Goal: Transaction & Acquisition: Purchase product/service

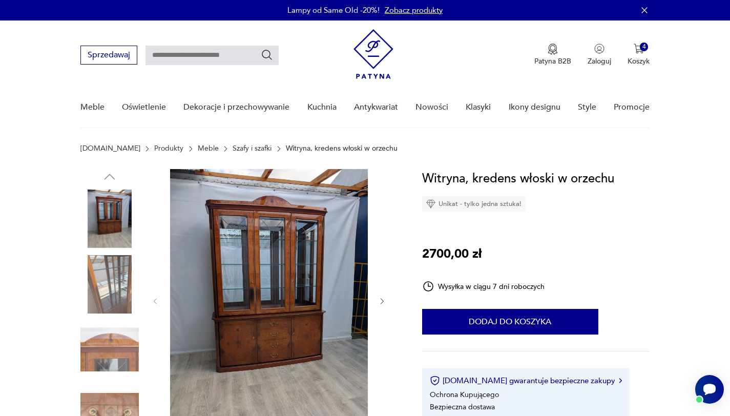
scroll to position [140, 0]
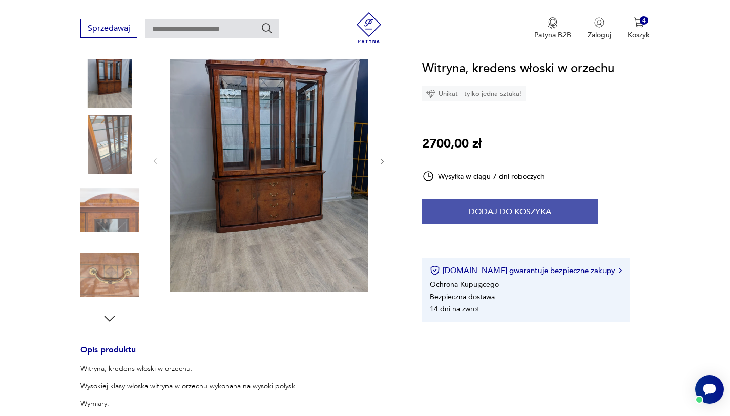
click at [473, 226] on div "Witryna, kredens włoski w orzechu Unikat - tylko jedna sztuka! 2700,00 zł Wysył…" at bounding box center [536, 190] width 228 height 263
click at [473, 220] on button "Dodaj do koszyka" at bounding box center [510, 212] width 176 height 26
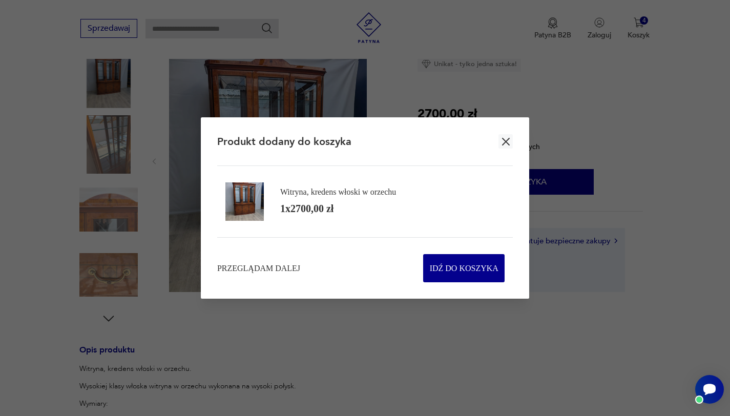
click at [506, 139] on icon "button" at bounding box center [506, 142] width 8 height 8
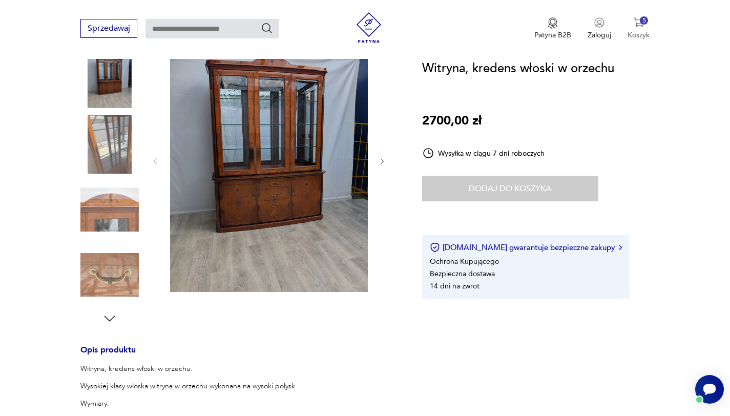
click at [636, 31] on p "Koszyk" at bounding box center [639, 35] width 22 height 10
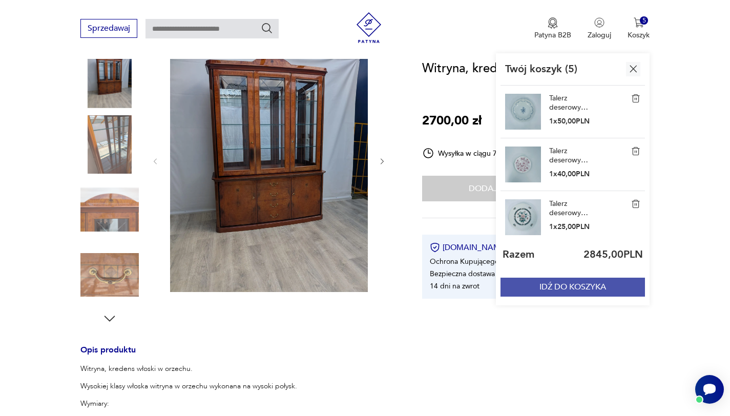
click at [552, 292] on button "IDŹ DO KOSZYKA" at bounding box center [573, 287] width 145 height 19
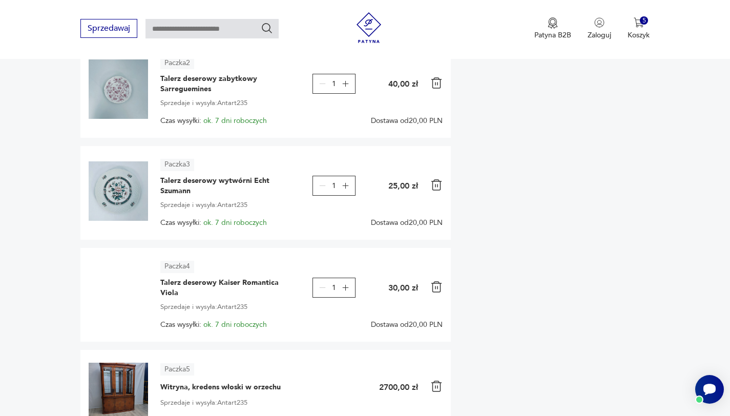
scroll to position [212, 0]
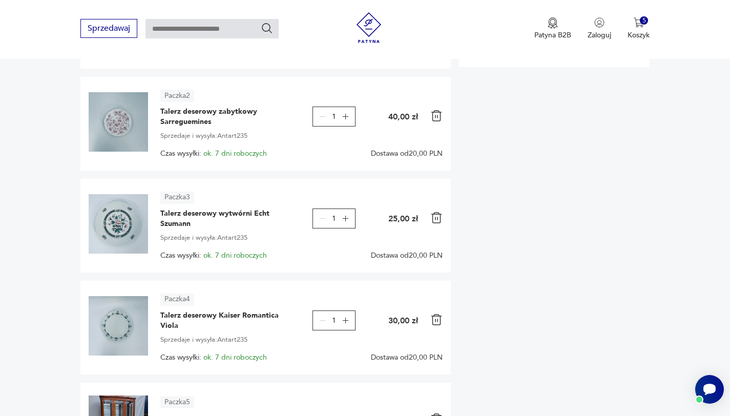
click at [441, 322] on img at bounding box center [437, 320] width 12 height 12
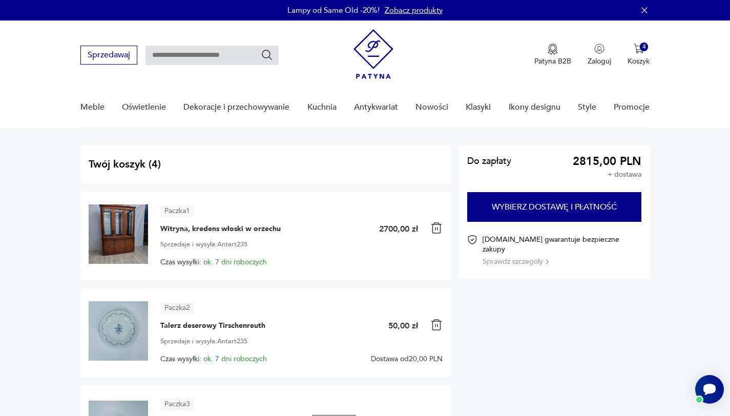
click at [433, 324] on img at bounding box center [437, 325] width 12 height 12
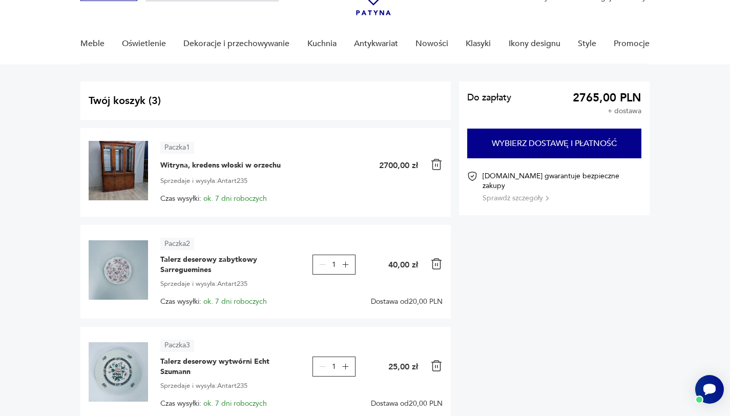
click at [434, 269] on img at bounding box center [437, 264] width 12 height 12
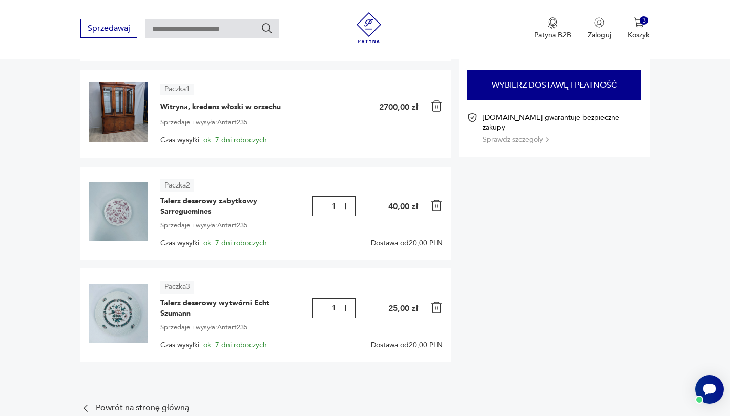
scroll to position [142, 0]
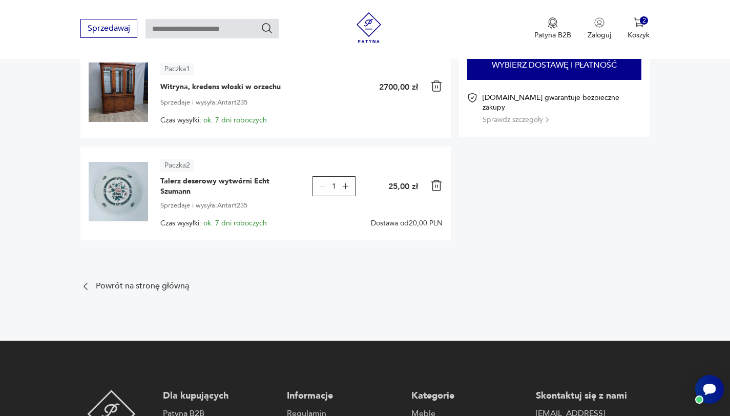
click at [433, 188] on img at bounding box center [437, 185] width 12 height 12
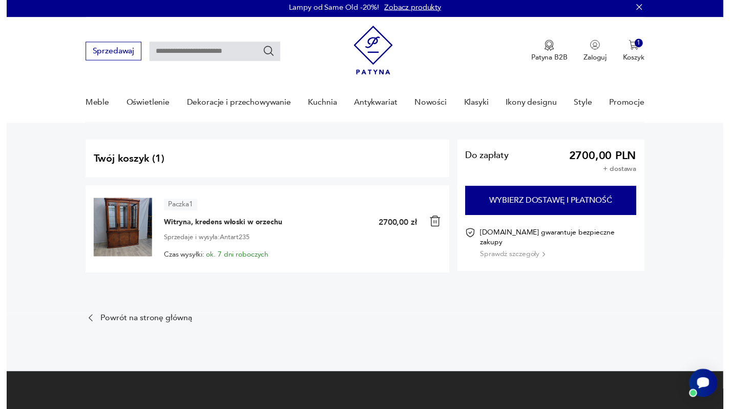
scroll to position [0, 0]
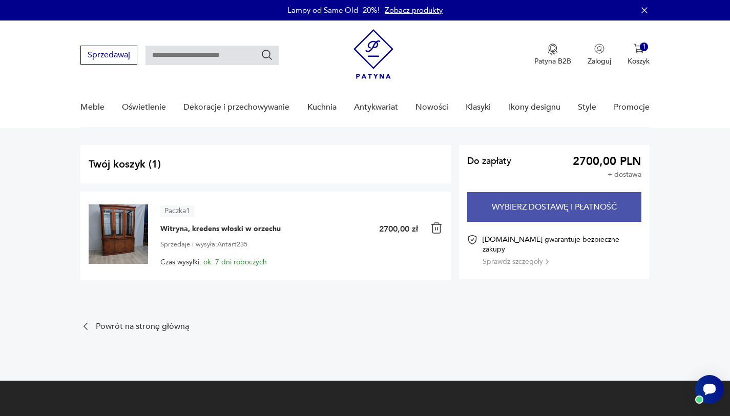
click at [487, 213] on button "Wybierz dostawę i płatność" at bounding box center [554, 207] width 174 height 30
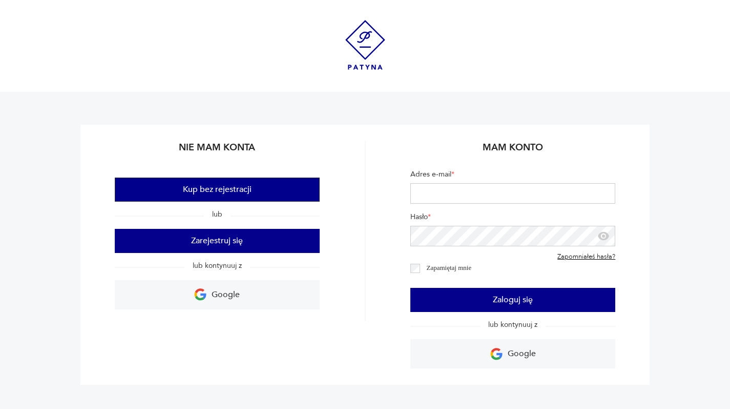
click at [222, 187] on button "Kup bez rejestracji" at bounding box center [217, 189] width 205 height 24
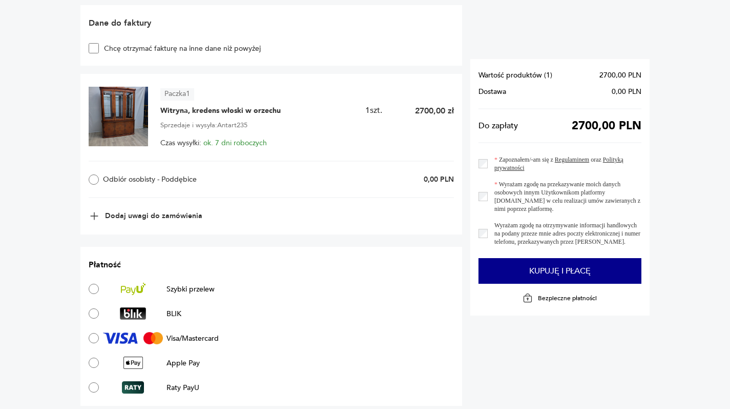
scroll to position [445, 0]
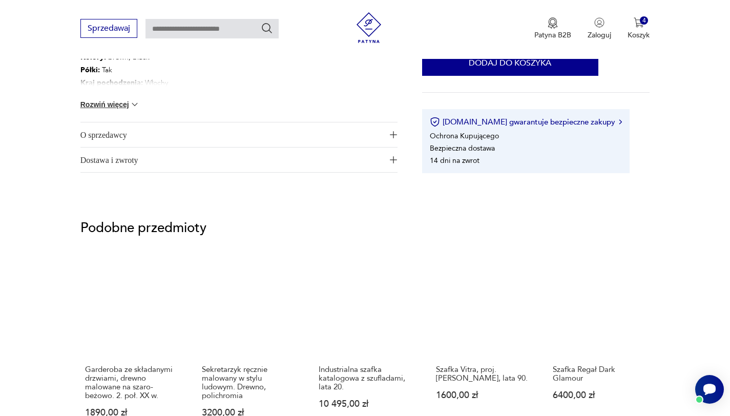
scroll to position [645, 0]
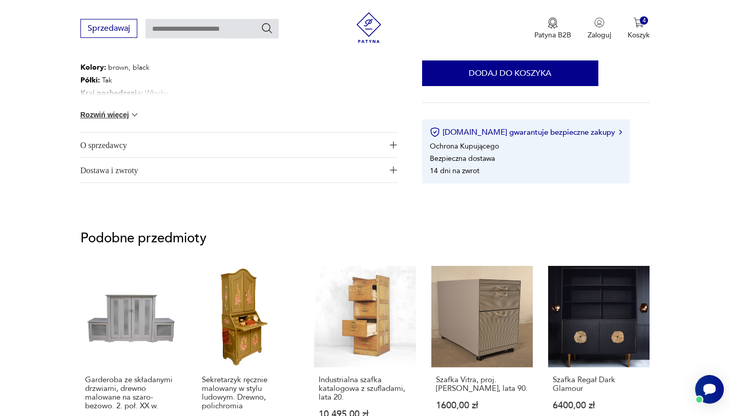
click at [113, 136] on span "O sprzedawcy" at bounding box center [231, 145] width 303 height 25
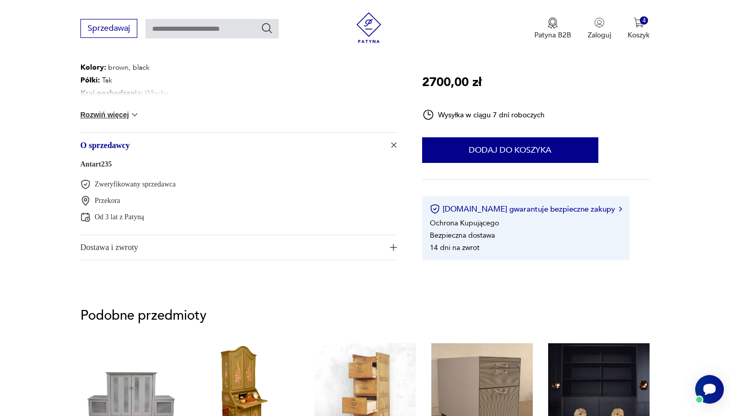
click at [120, 144] on span "O sprzedawcy" at bounding box center [231, 145] width 303 height 25
